Goal: Information Seeking & Learning: Learn about a topic

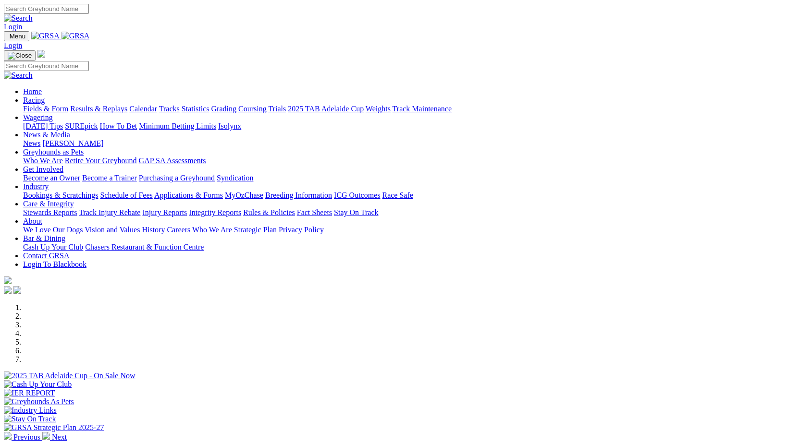
click at [77, 208] on link "Stewards Reports" at bounding box center [50, 212] width 54 height 8
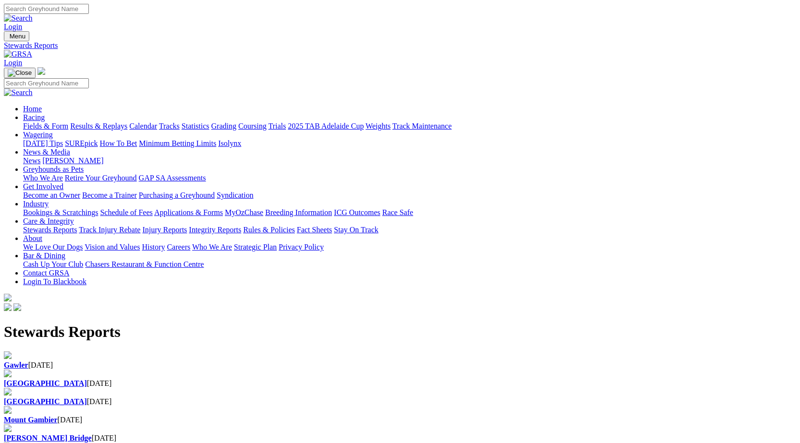
click at [28, 361] on b "Gawler" at bounding box center [16, 365] width 24 height 8
click at [87, 379] on b "[GEOGRAPHIC_DATA]" at bounding box center [45, 383] width 83 height 8
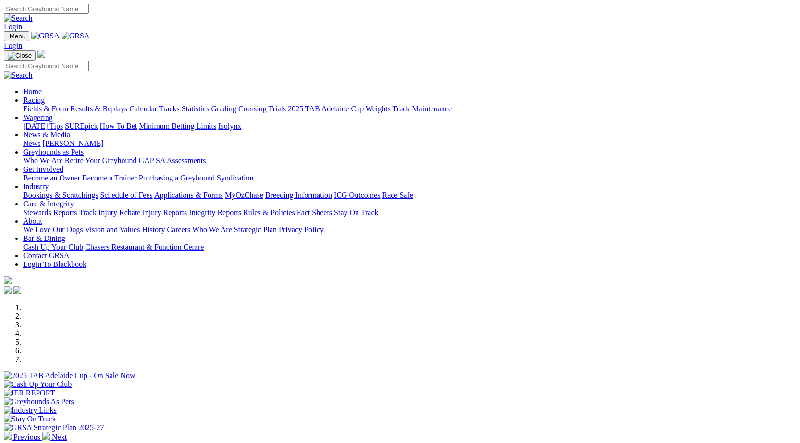
scroll to position [275, 0]
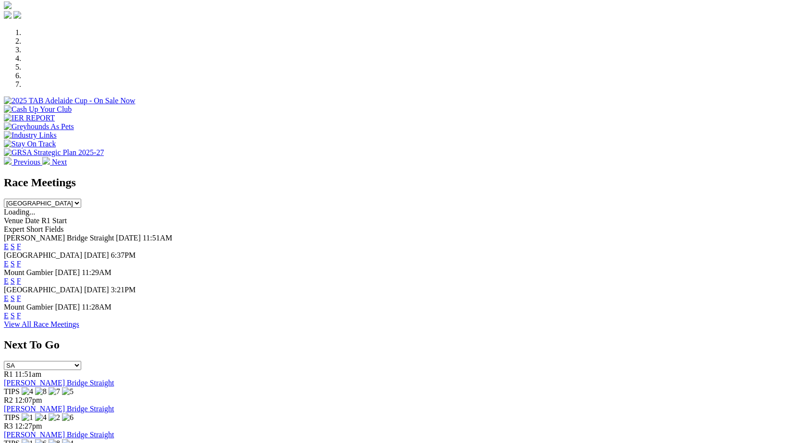
click at [21, 294] on link "F" at bounding box center [19, 298] width 4 height 8
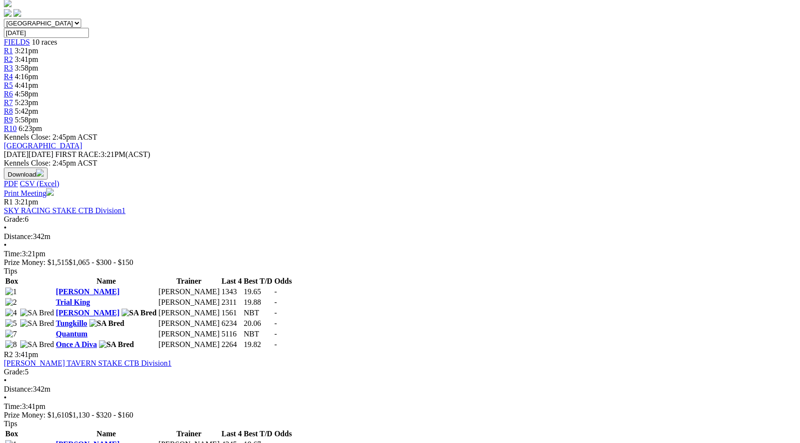
scroll to position [290, 0]
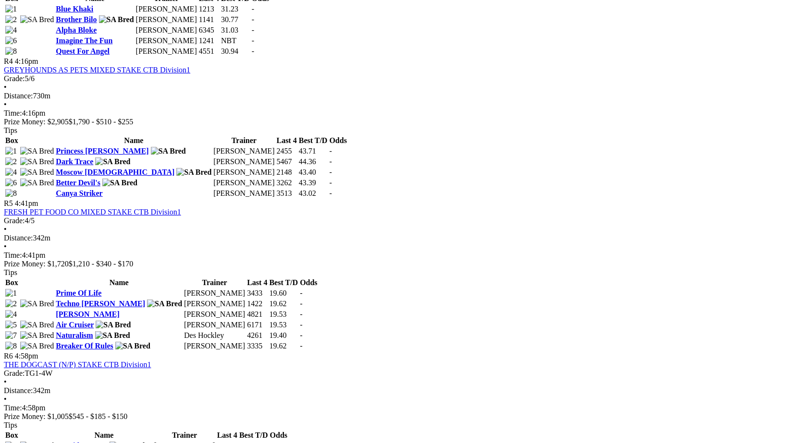
scroll to position [855, 0]
